Goal: Find specific page/section: Find specific page/section

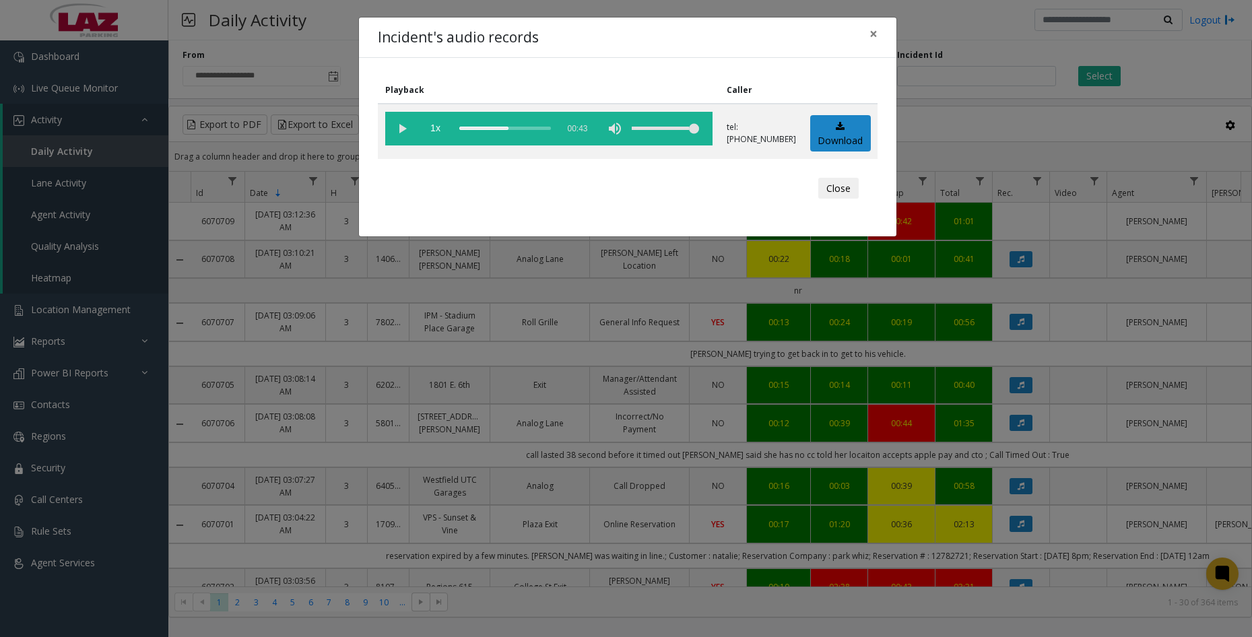
click at [684, 212] on div "Playback Caller 1x 00:43 tel:[PHONE_NUMBER] Download Close" at bounding box center [627, 147] width 537 height 178
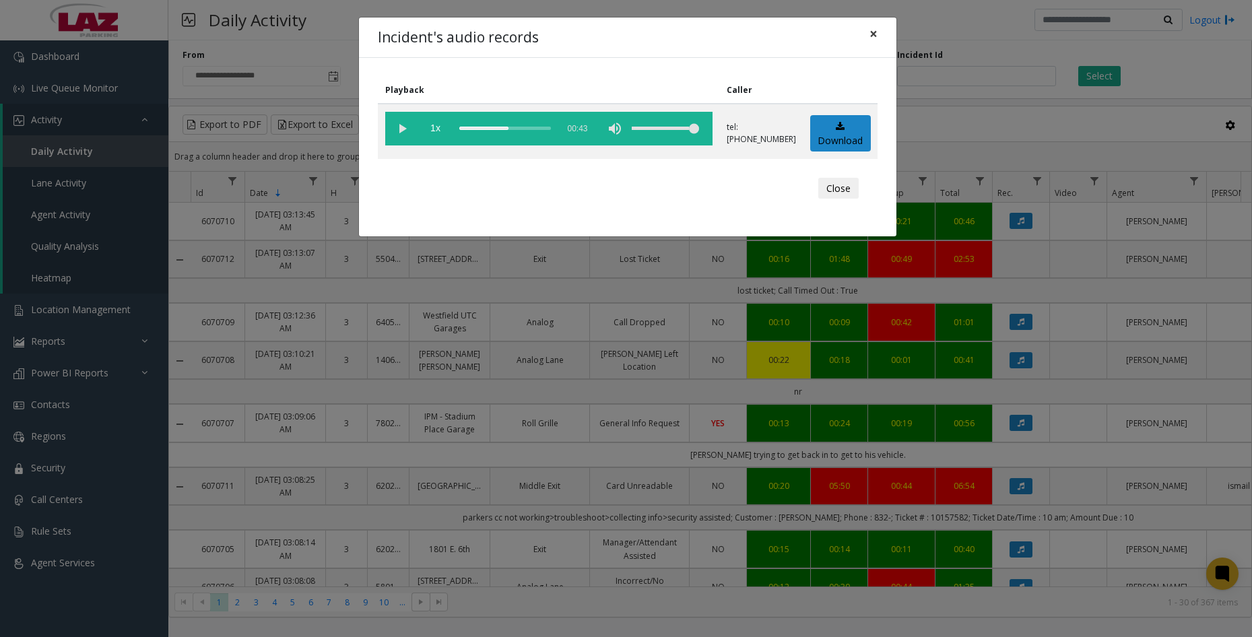
click at [872, 33] on span "×" at bounding box center [874, 33] width 8 height 19
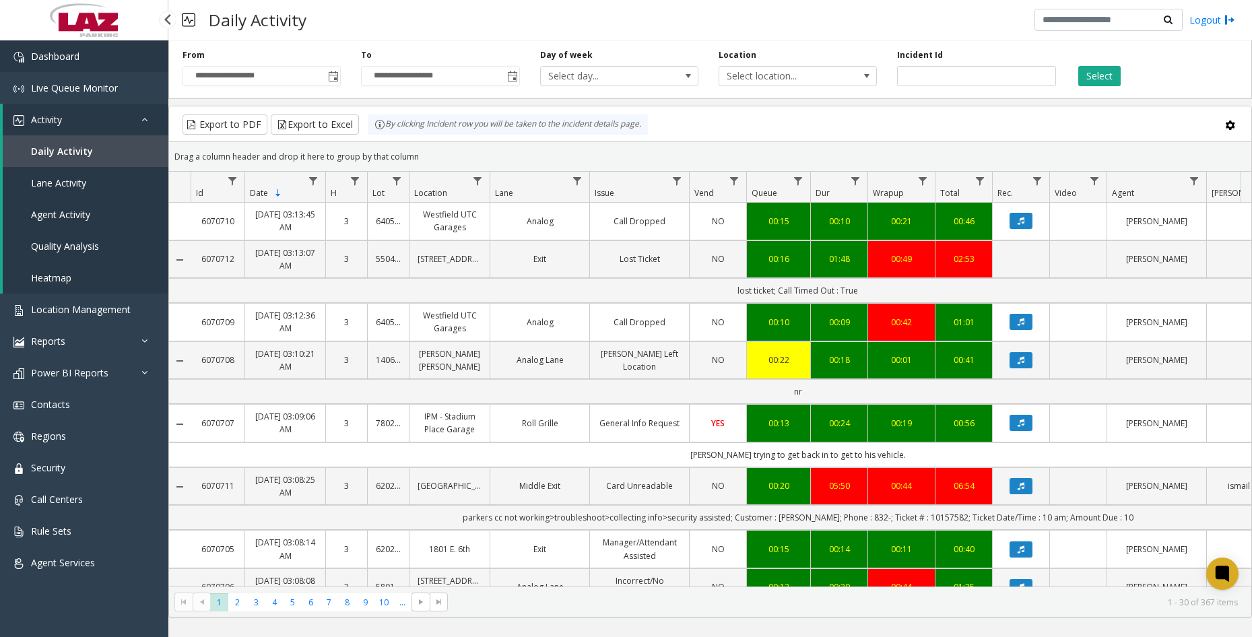
click at [77, 61] on span "Dashboard" at bounding box center [55, 56] width 48 height 13
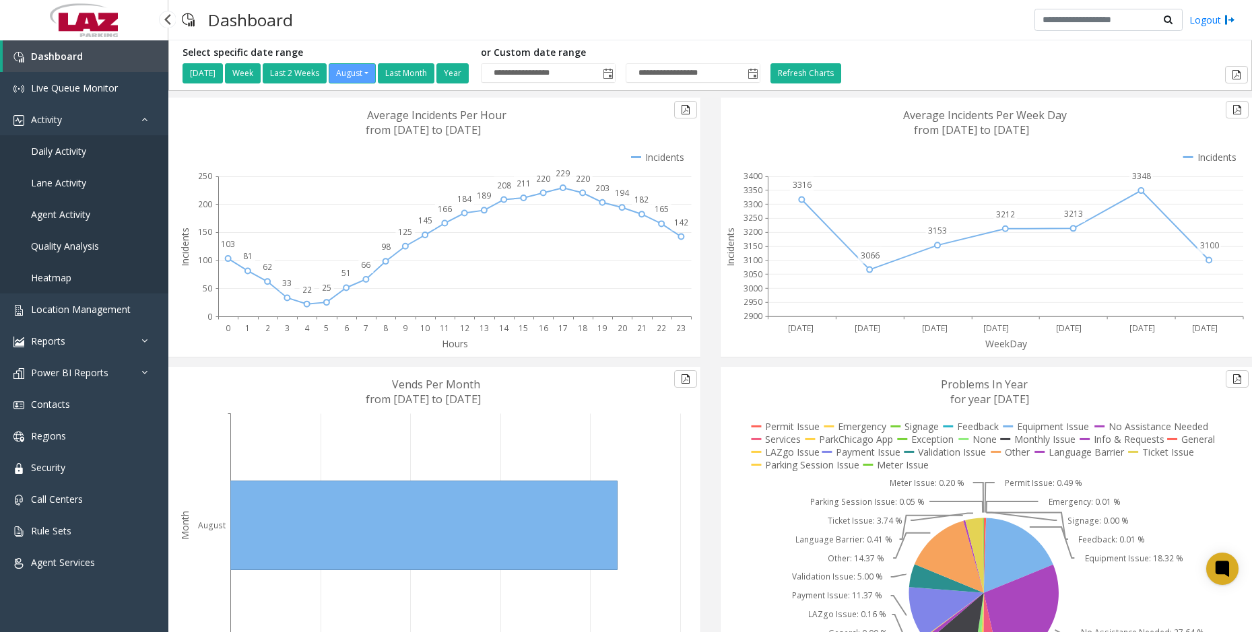
click at [81, 154] on span "Daily Activity" at bounding box center [58, 151] width 55 height 13
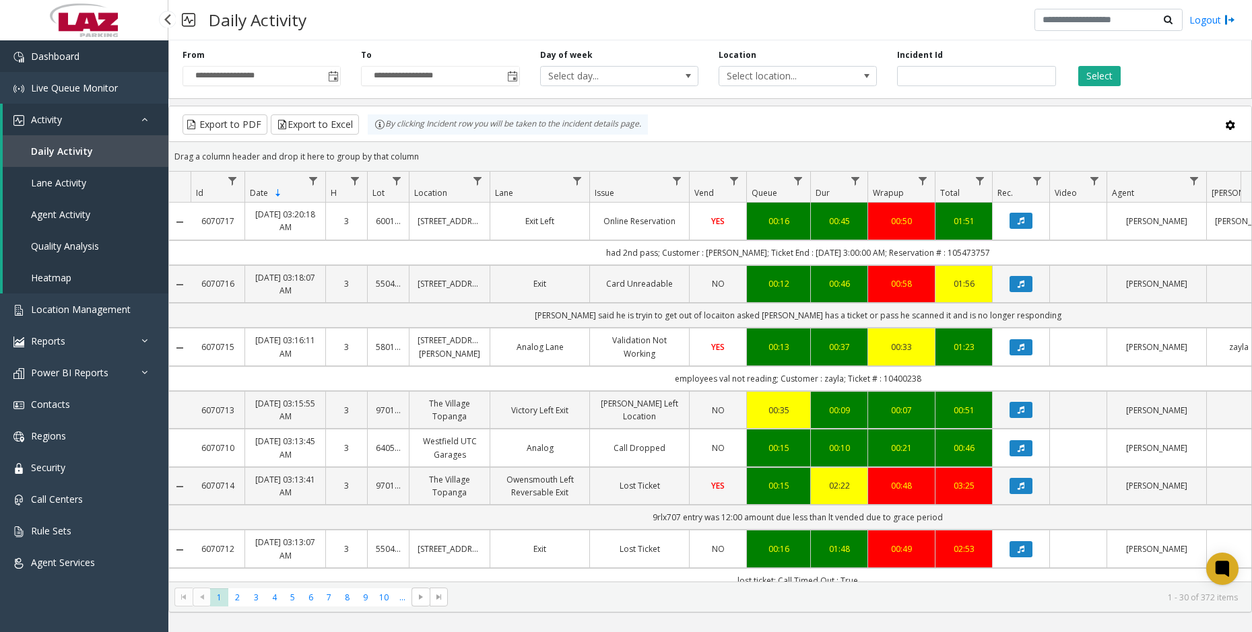
click at [80, 61] on link "Dashboard" at bounding box center [84, 56] width 168 height 32
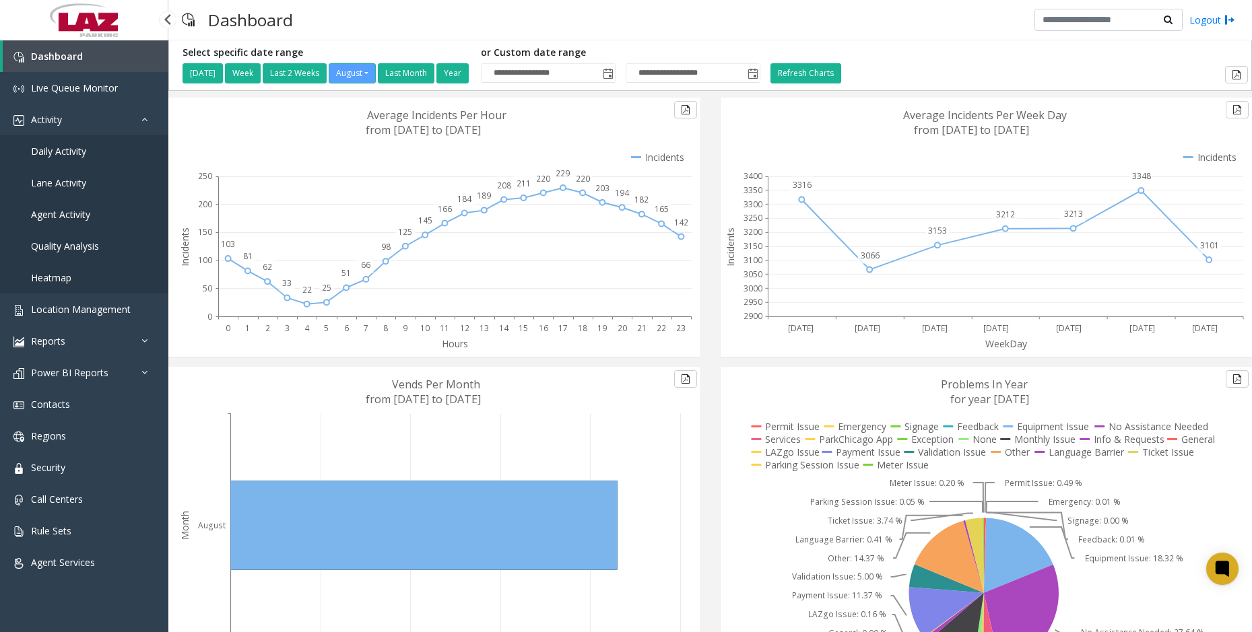
click at [69, 151] on span "Daily Activity" at bounding box center [58, 151] width 55 height 13
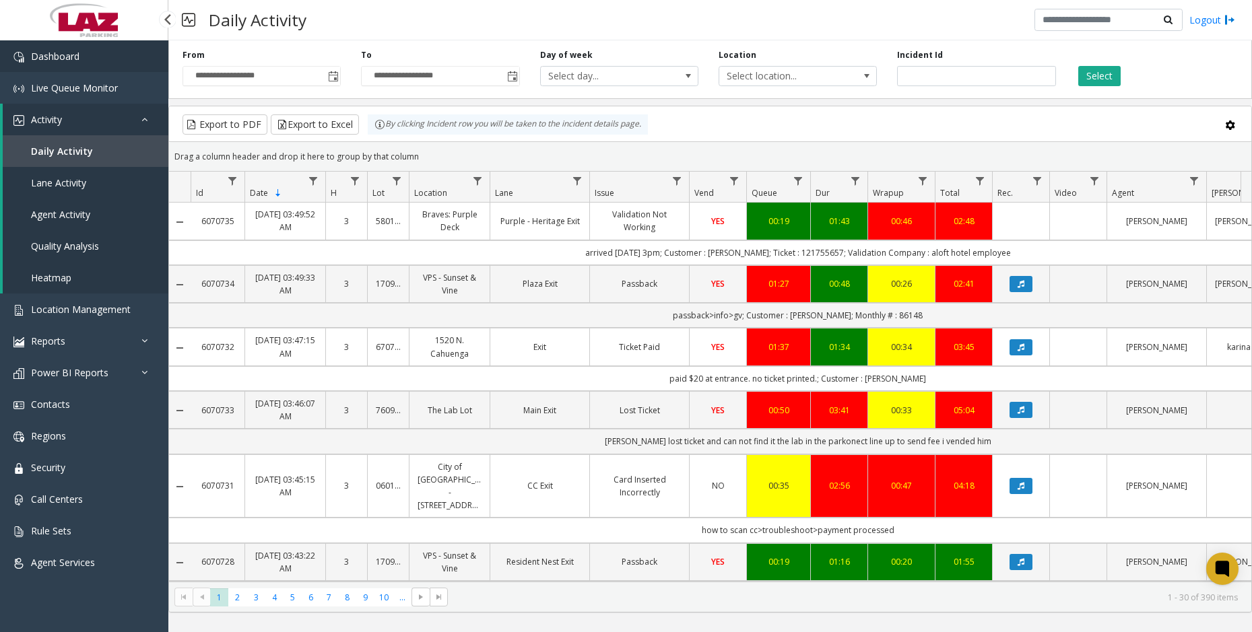
click at [133, 56] on link "Dashboard" at bounding box center [84, 56] width 168 height 32
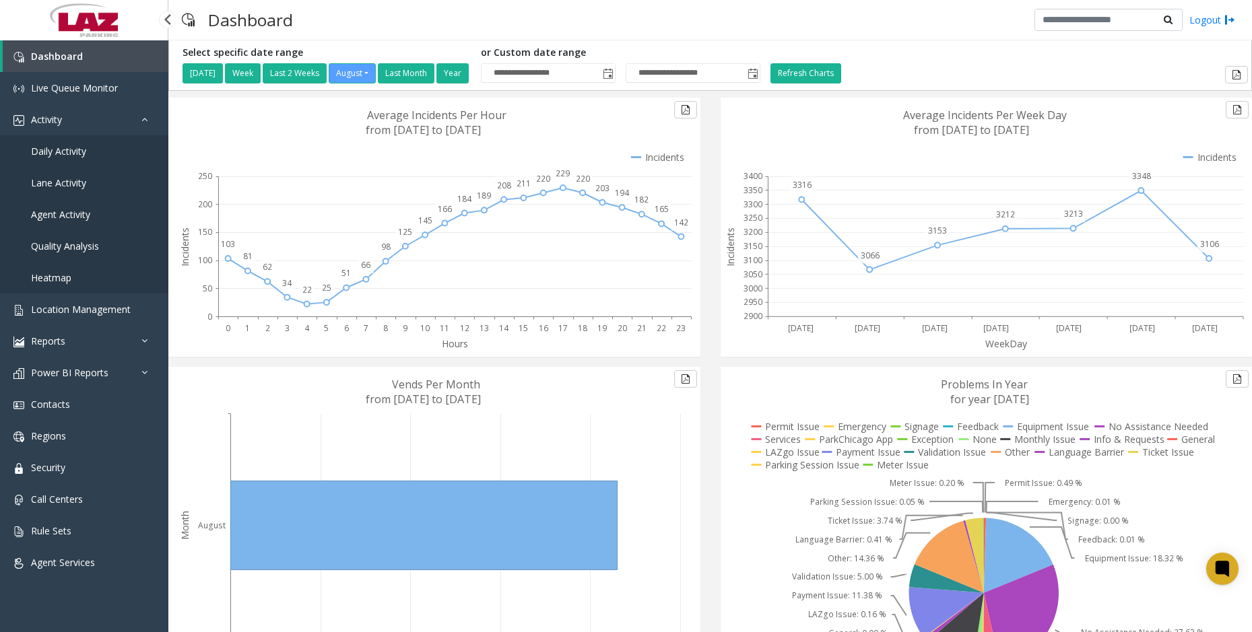
click at [65, 150] on span "Daily Activity" at bounding box center [58, 151] width 55 height 13
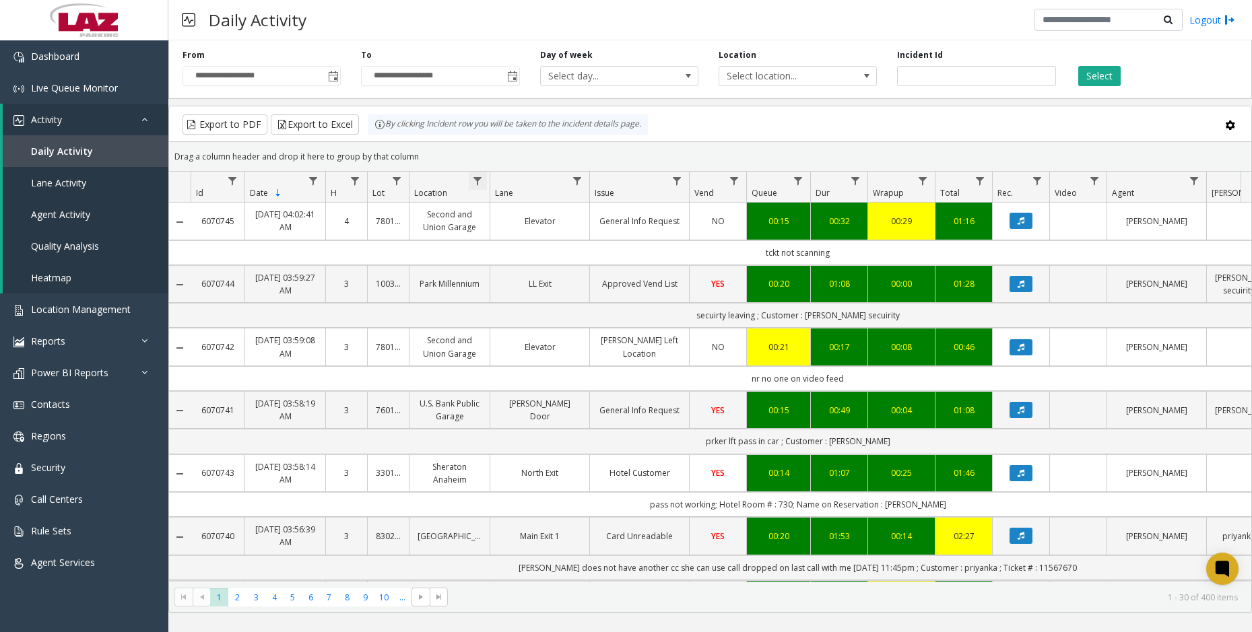
click at [478, 178] on span "Data table" at bounding box center [477, 181] width 11 height 11
click at [550, 246] on input "Location Filter" at bounding box center [536, 239] width 114 height 23
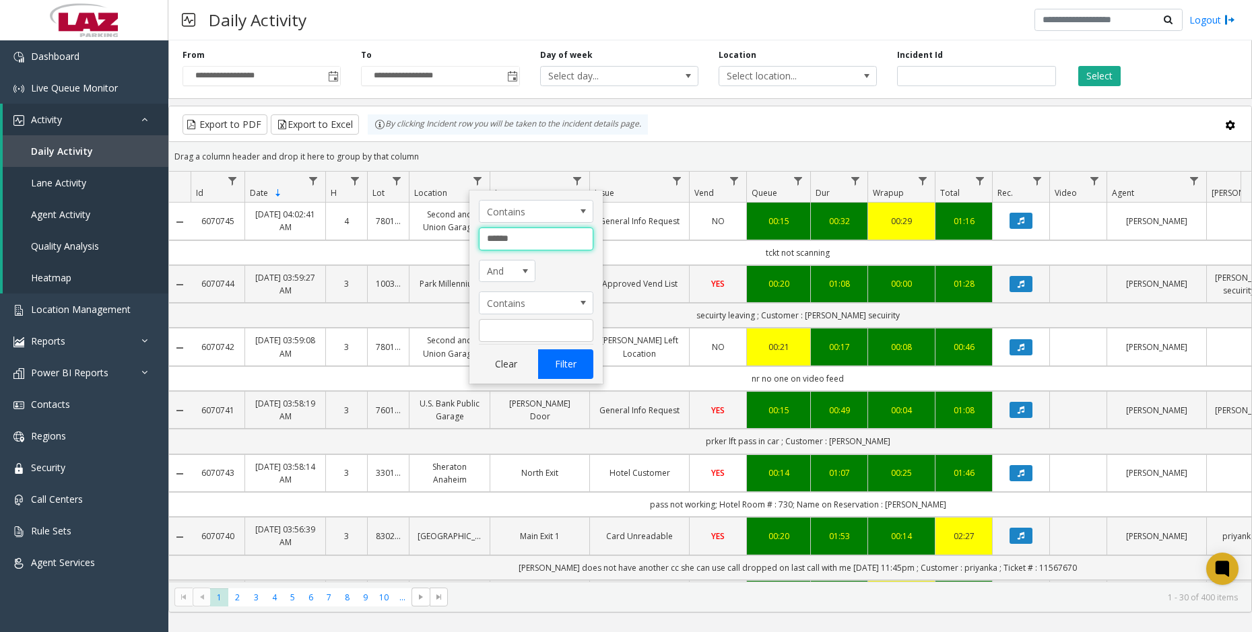
type input "******"
click at [560, 358] on button "Filter" at bounding box center [565, 365] width 55 height 30
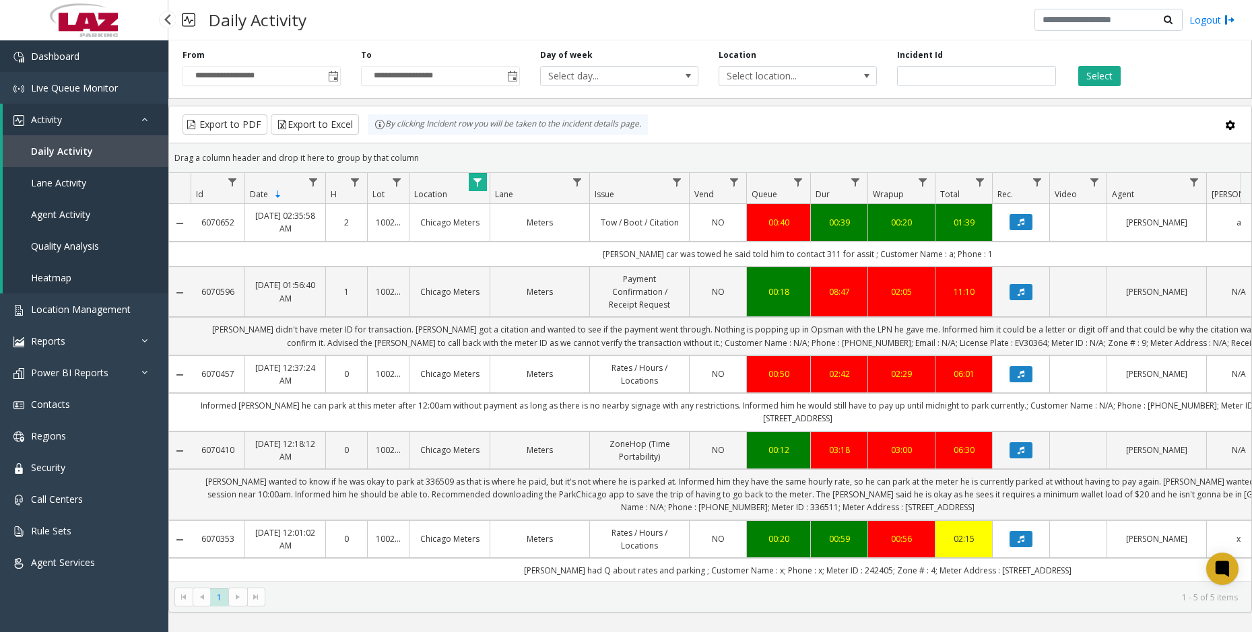
click at [88, 50] on link "Dashboard" at bounding box center [84, 56] width 168 height 32
